Goal: Task Accomplishment & Management: Use online tool/utility

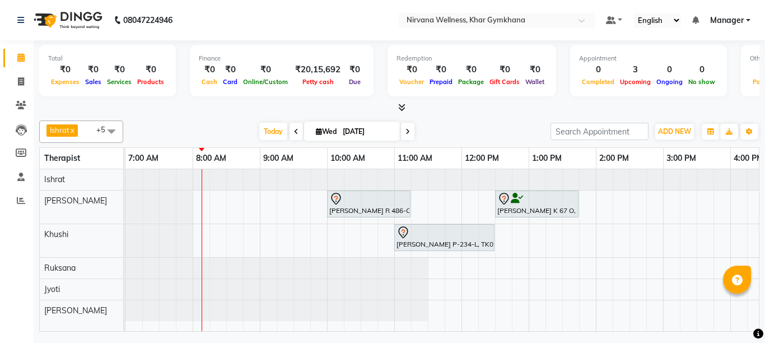
click at [562, 130] on input "search" at bounding box center [599, 131] width 98 height 17
click at [401, 128] on span at bounding box center [407, 131] width 13 height 17
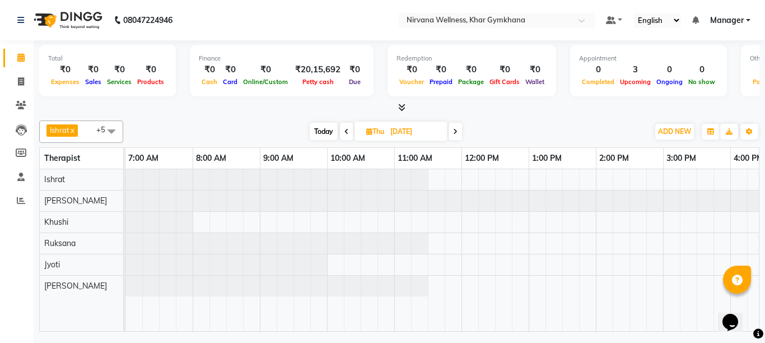
scroll to position [0, 68]
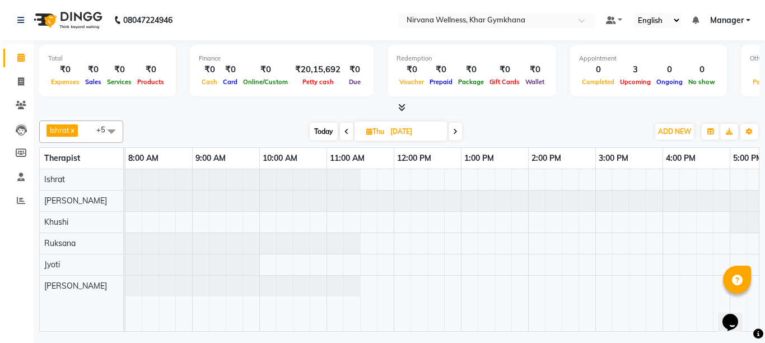
click at [345, 131] on icon at bounding box center [346, 131] width 4 height 7
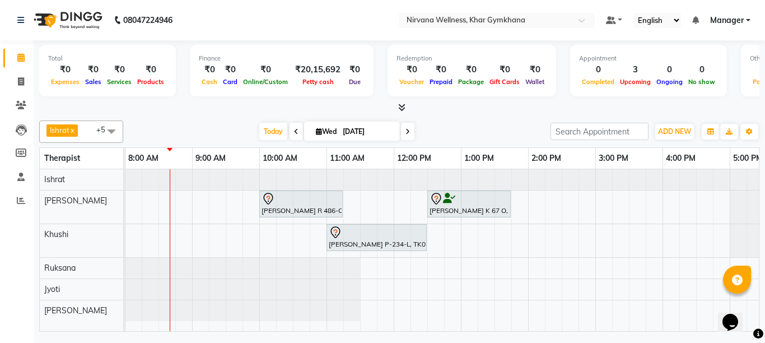
click at [407, 128] on span at bounding box center [407, 131] width 13 height 17
type input "[DATE]"
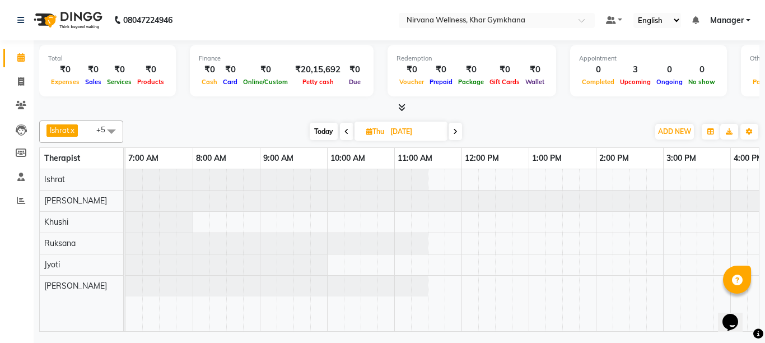
scroll to position [0, 0]
